Goal: Information Seeking & Learning: Learn about a topic

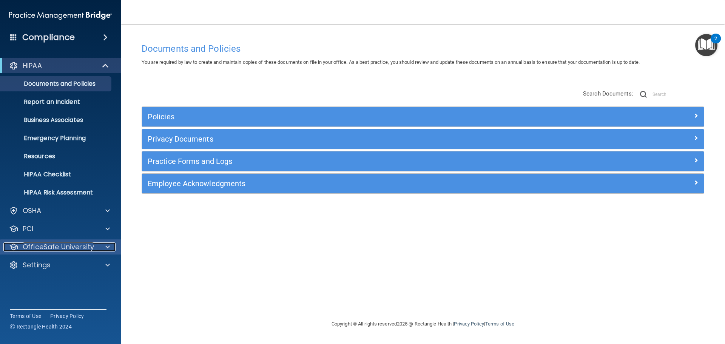
click at [104, 246] on div at bounding box center [106, 246] width 19 height 9
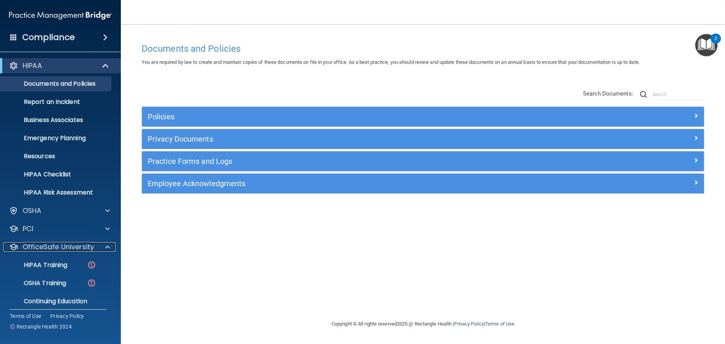
scroll to position [24, 0]
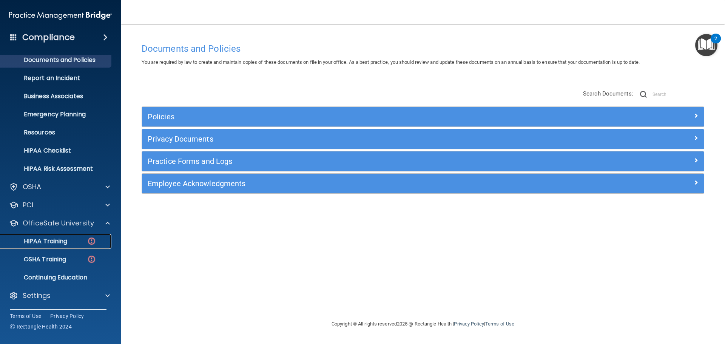
click at [53, 242] on p "HIPAA Training" at bounding box center [36, 241] width 62 height 8
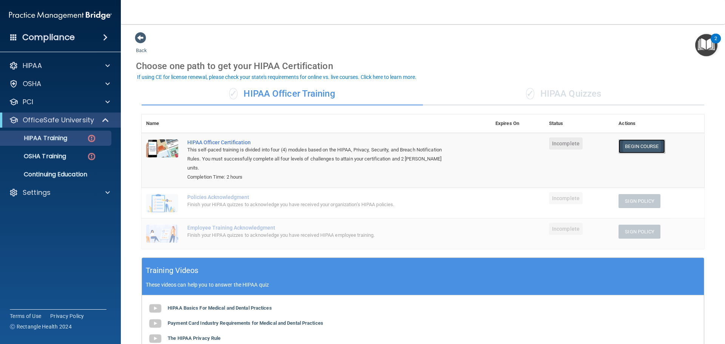
click at [643, 150] on link "Begin Course" at bounding box center [641, 146] width 46 height 14
